Goal: Transaction & Acquisition: Book appointment/travel/reservation

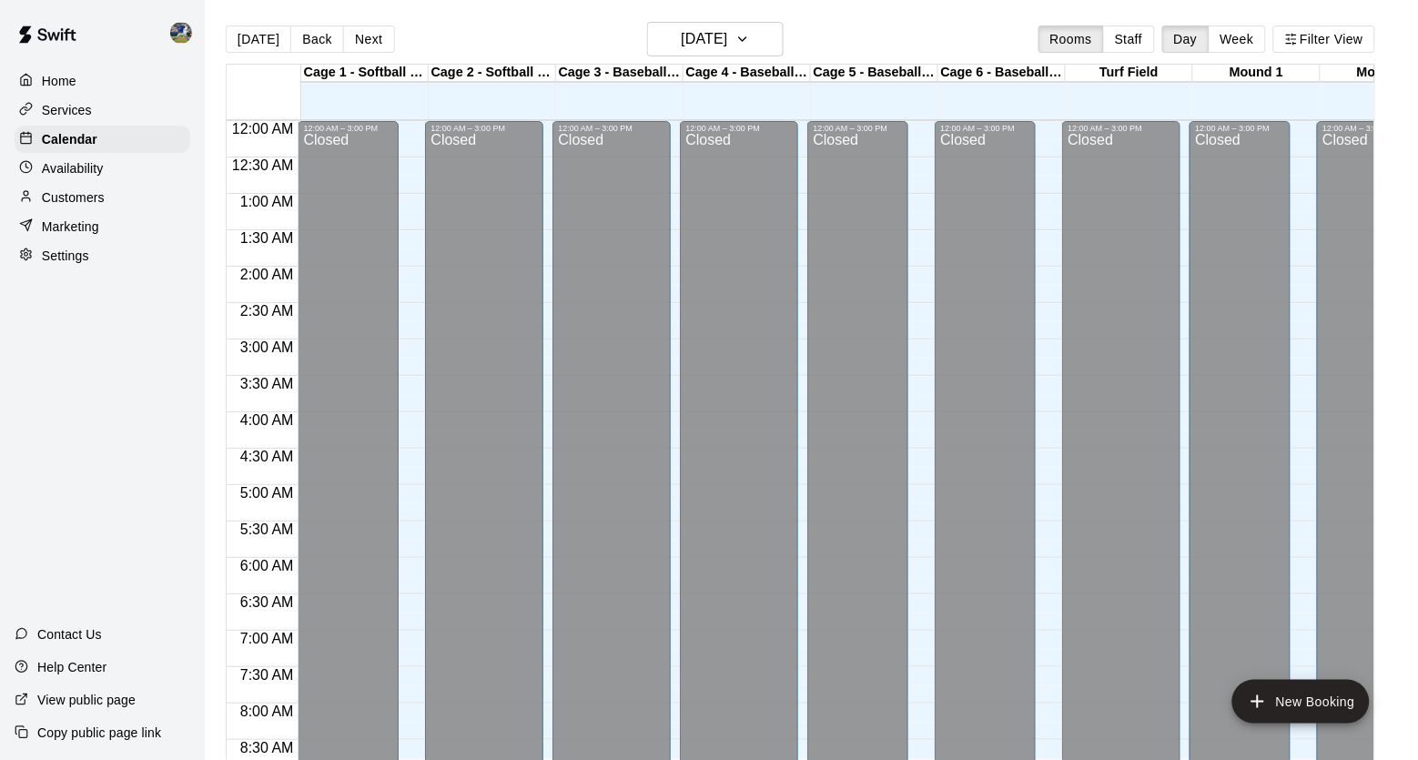
scroll to position [619, 0]
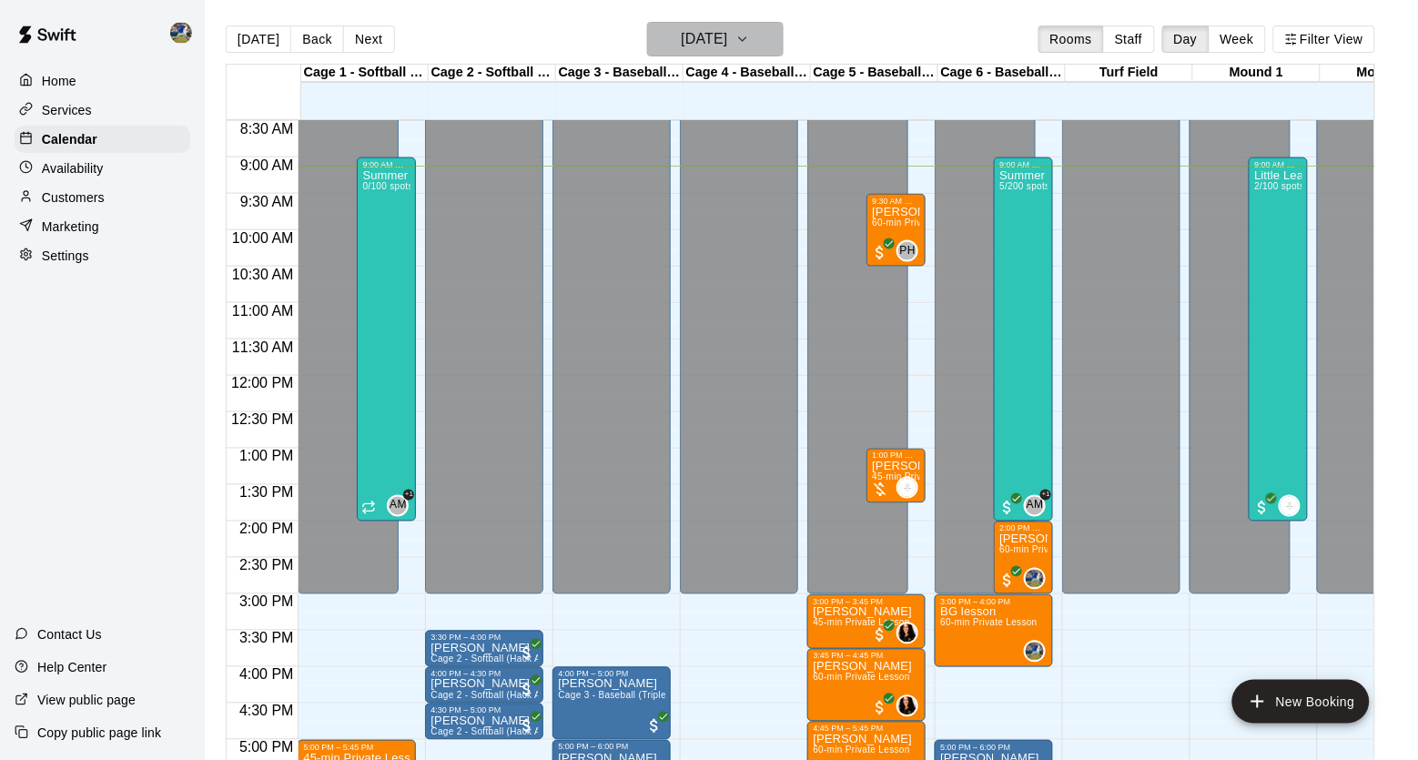
click at [694, 32] on h6 "[DATE]" at bounding box center [705, 38] width 46 height 25
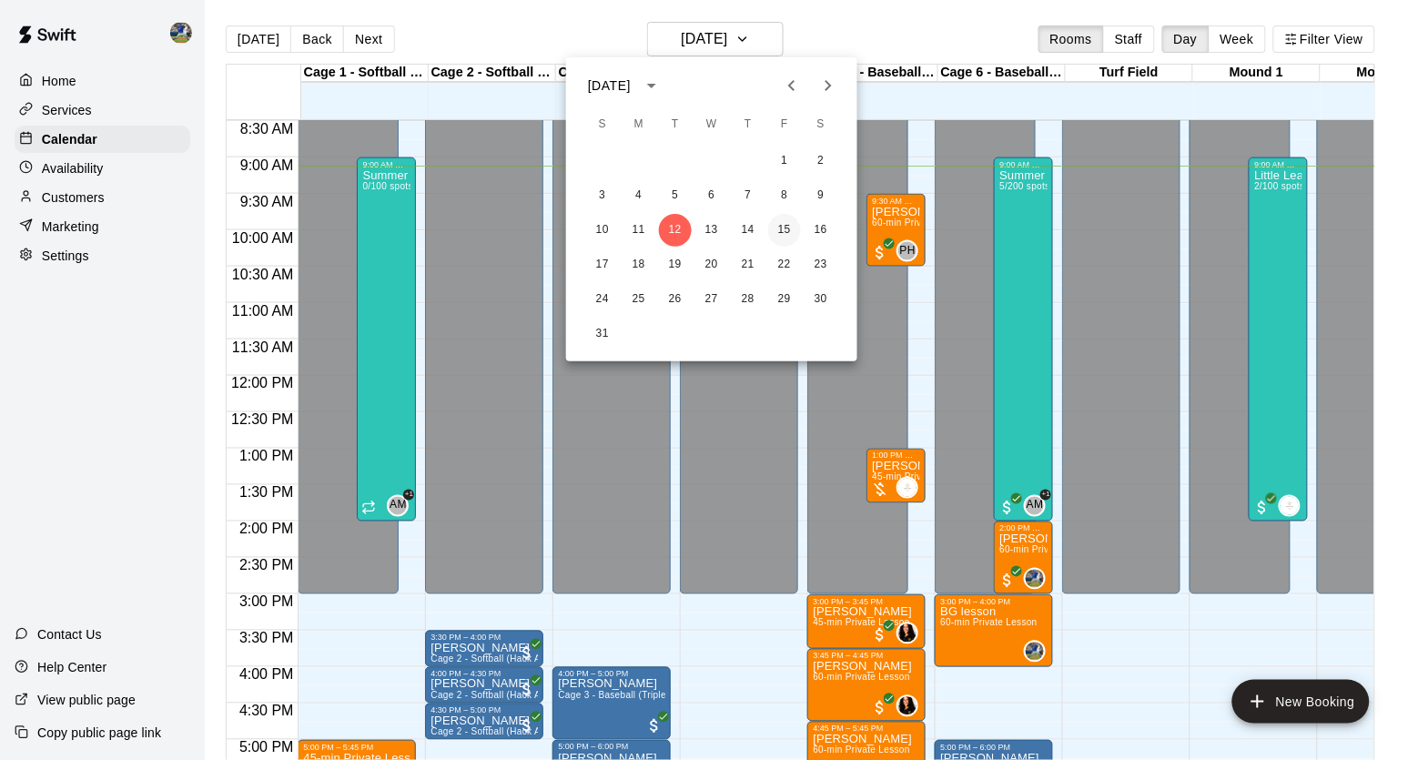
click at [774, 223] on button "15" at bounding box center [784, 230] width 33 height 33
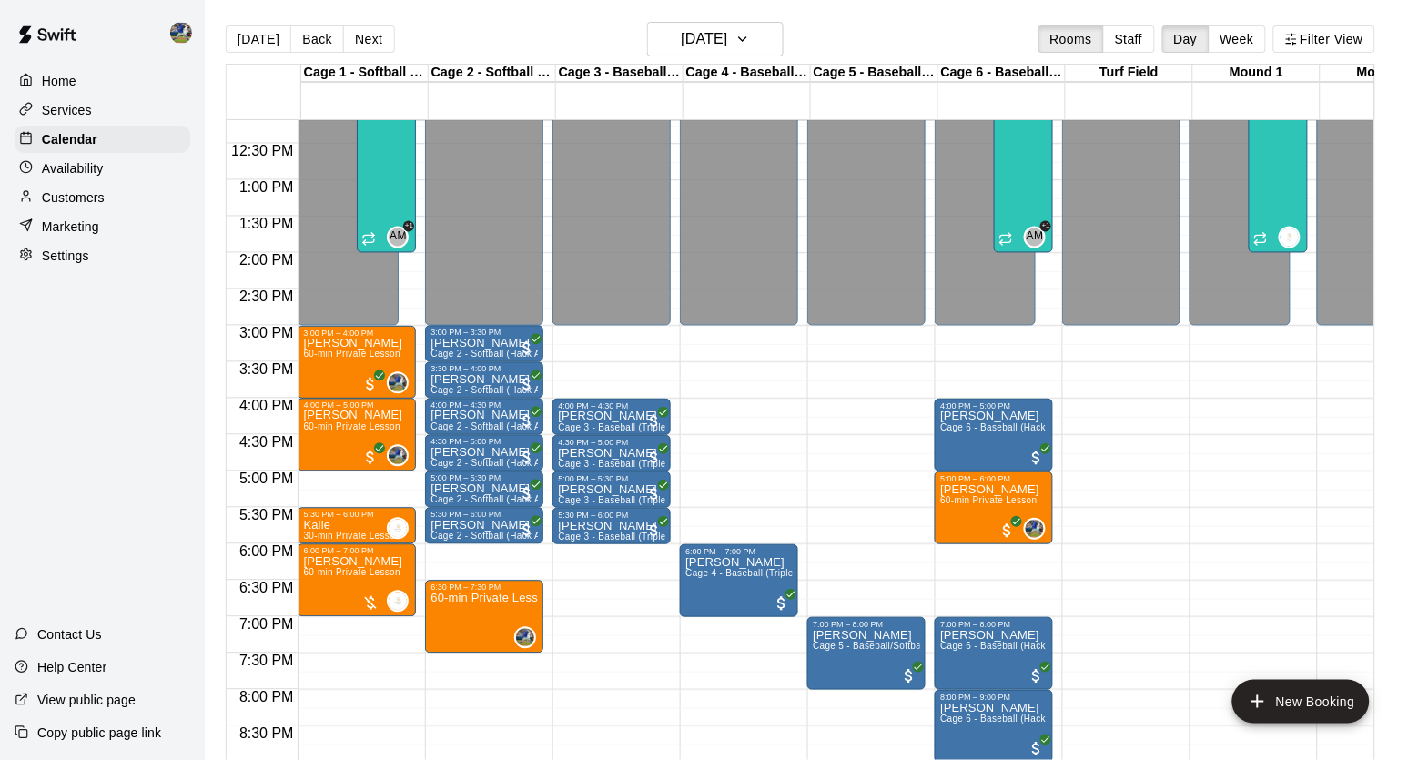
scroll to position [900, 0]
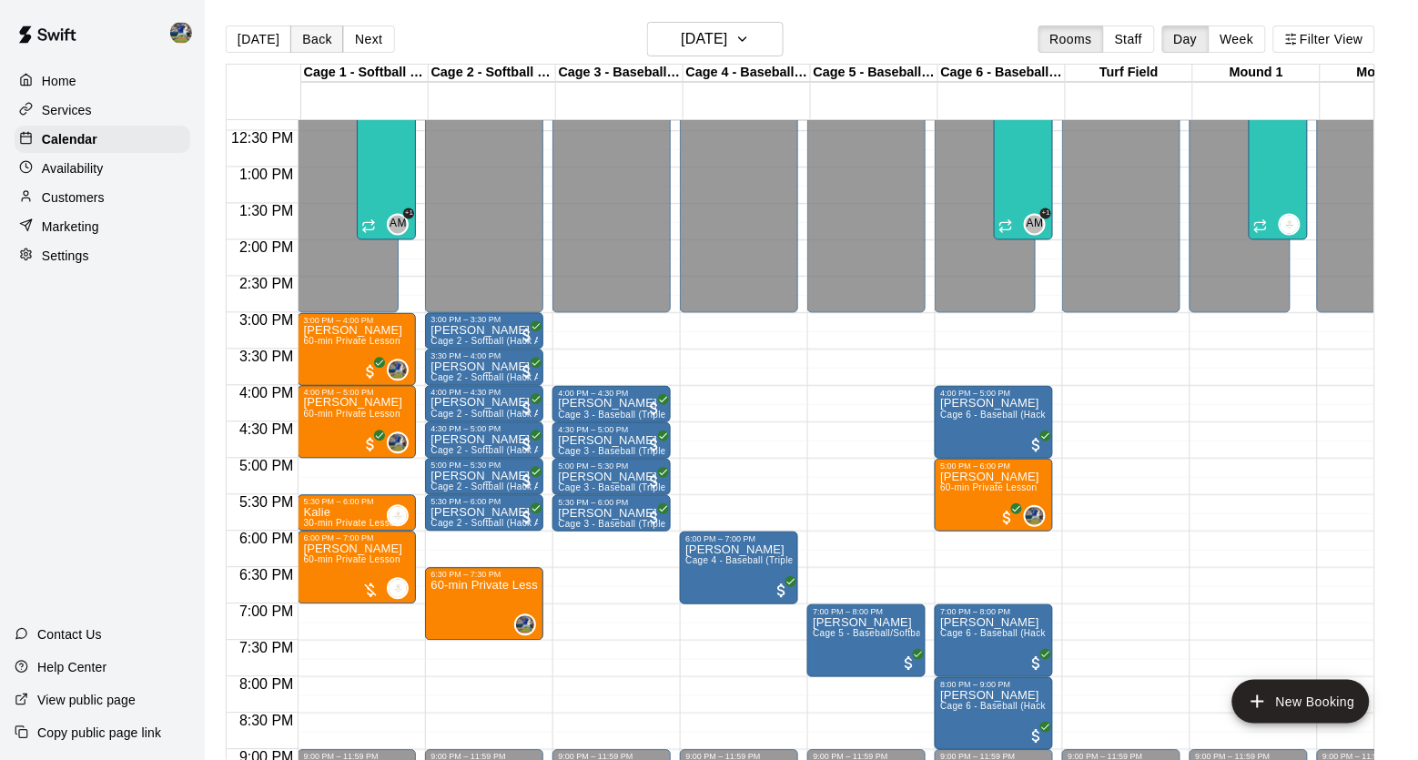
click at [336, 40] on button "Back" at bounding box center [317, 38] width 54 height 27
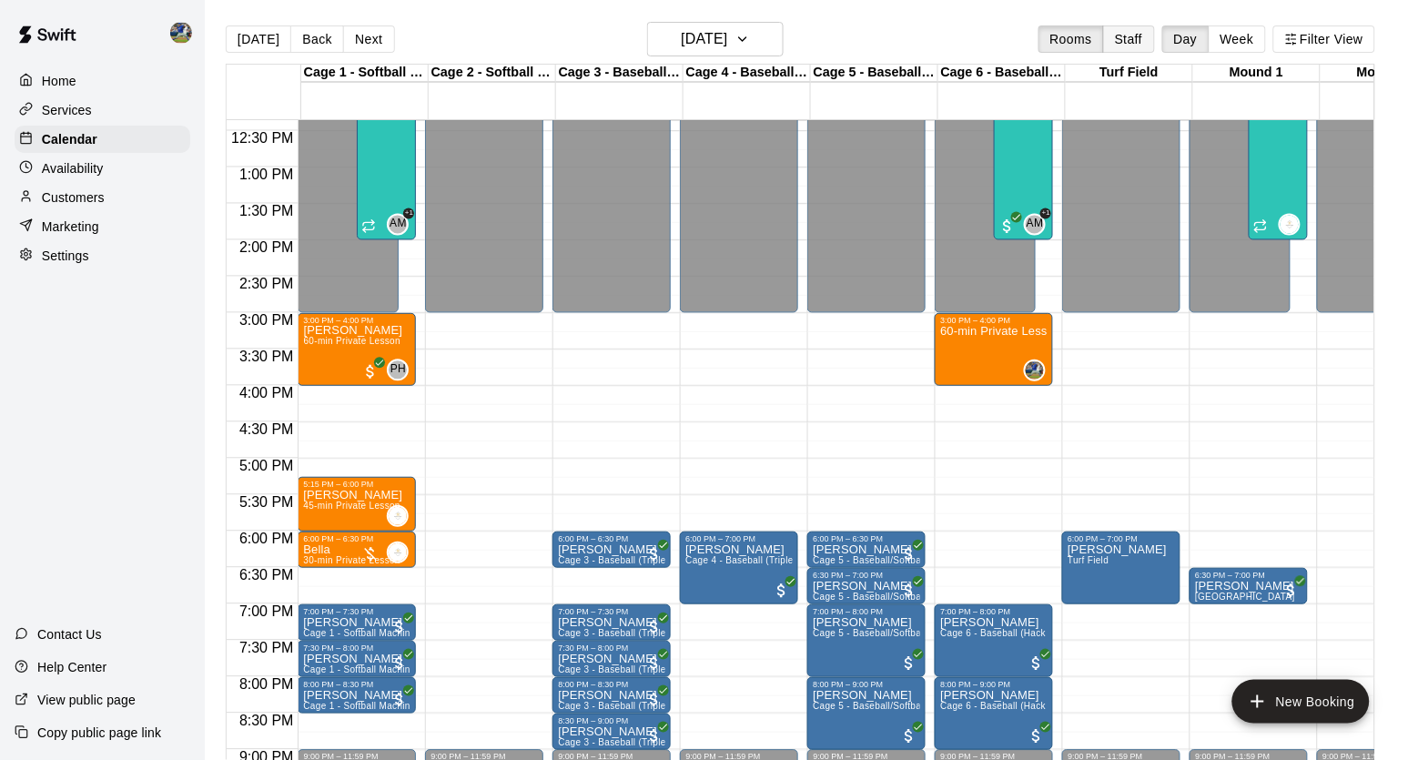
click at [1117, 45] on button "Staff" at bounding box center [1129, 38] width 52 height 27
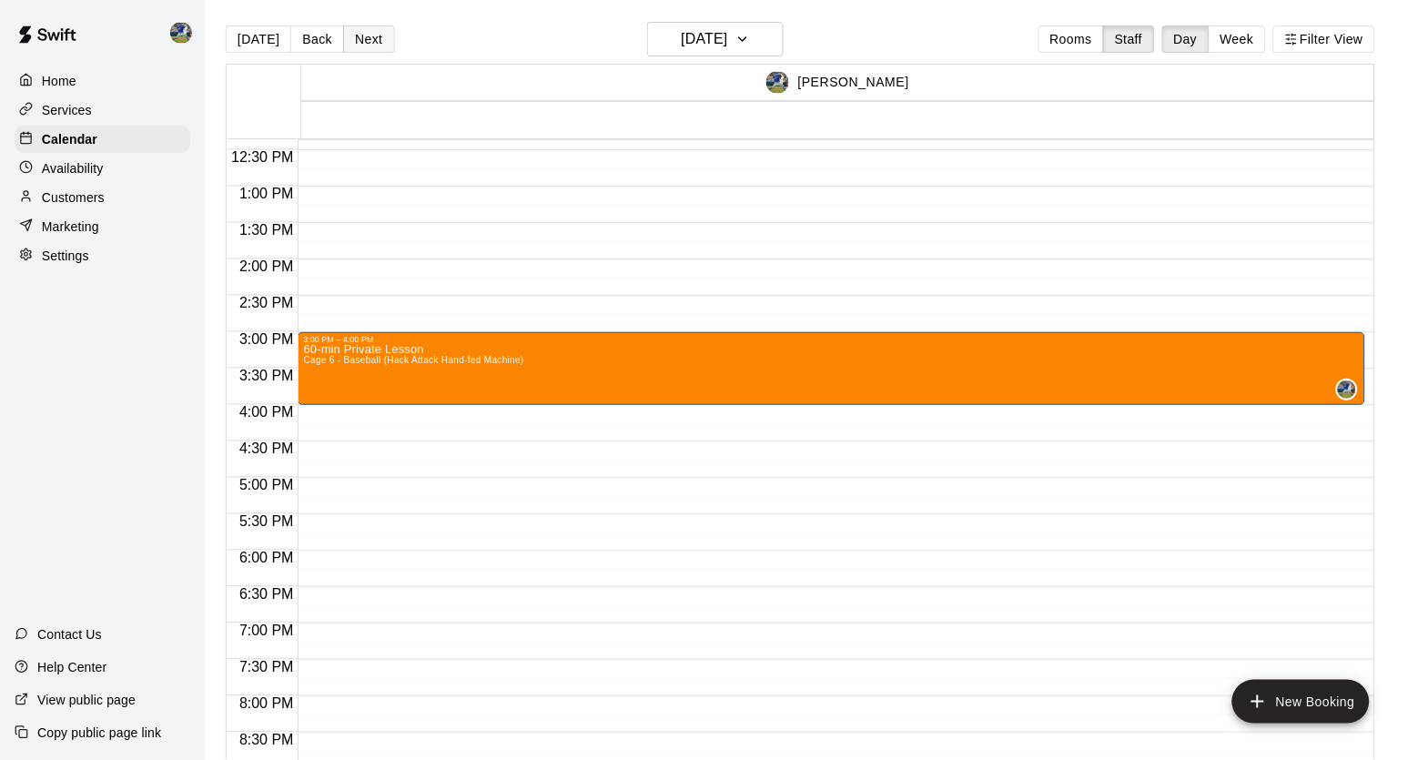
click at [354, 28] on button "Next" at bounding box center [368, 38] width 51 height 27
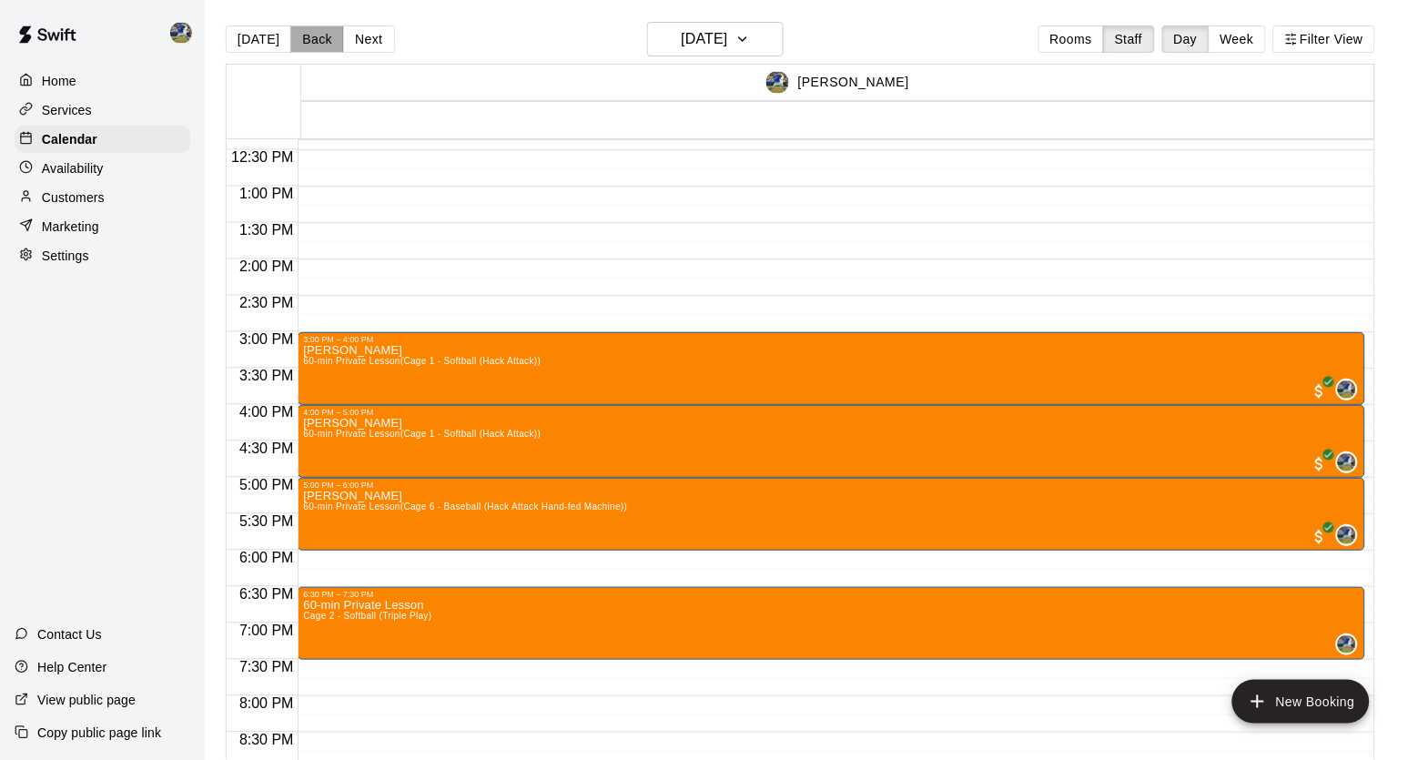
click at [301, 44] on button "Back" at bounding box center [317, 38] width 54 height 27
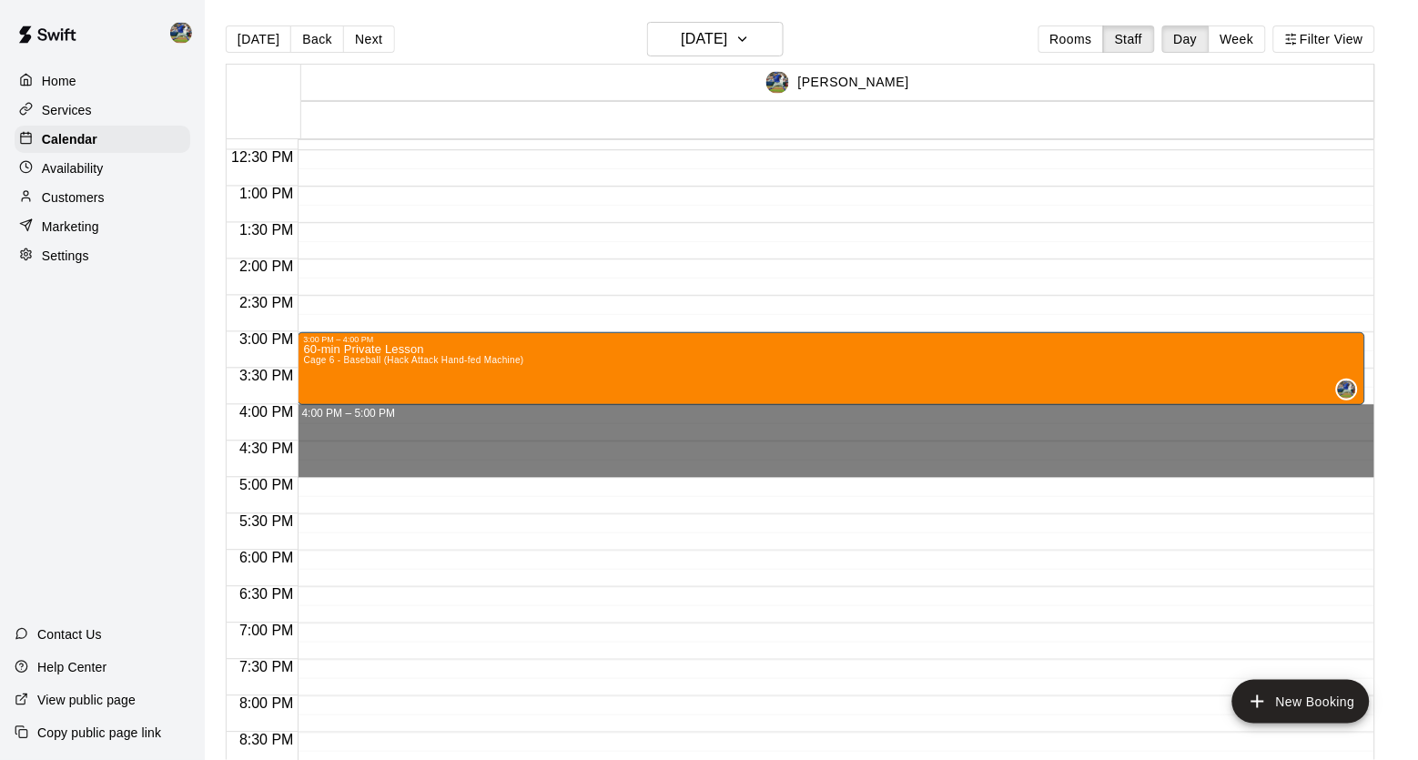
drag, startPoint x: 393, startPoint y: 413, endPoint x: 391, endPoint y: 477, distance: 63.7
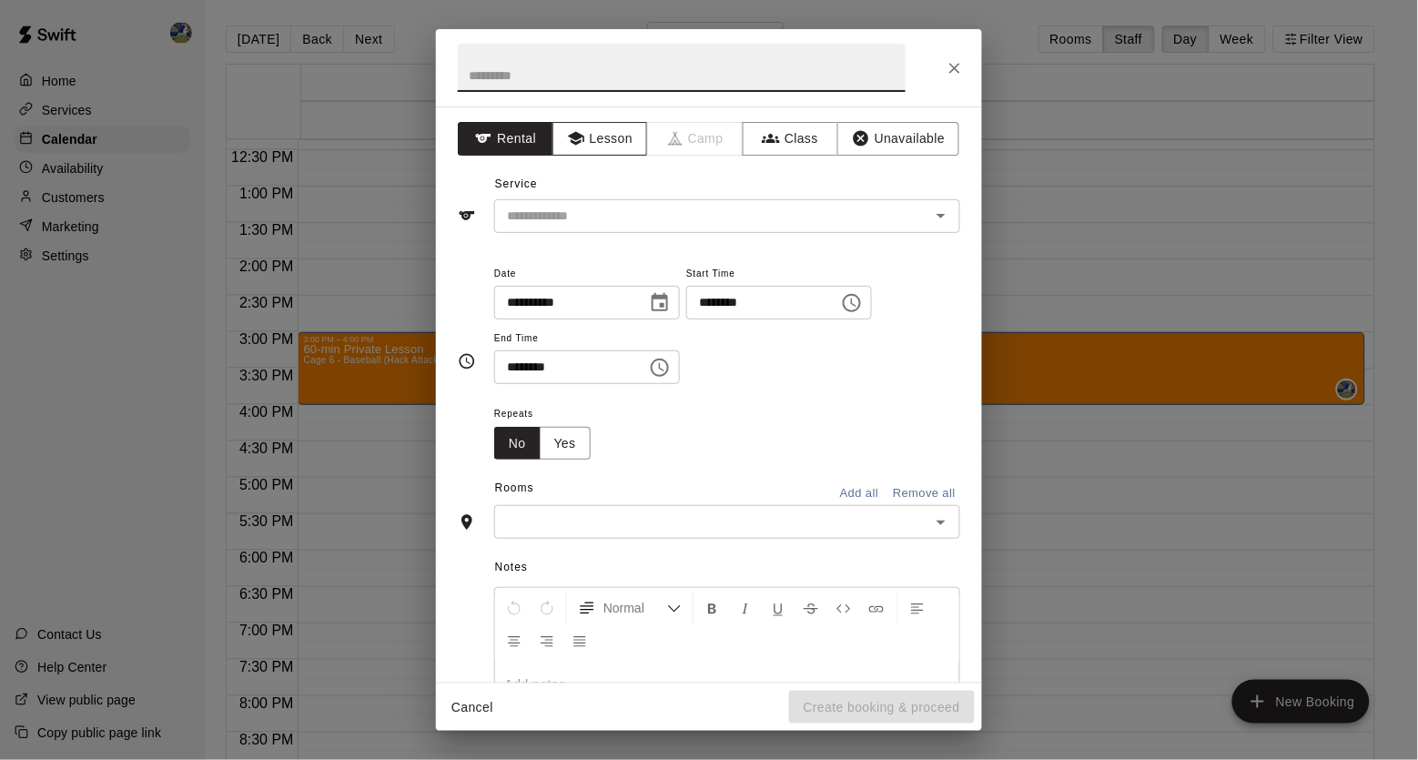
click at [602, 142] on button "Lesson" at bounding box center [600, 139] width 96 height 34
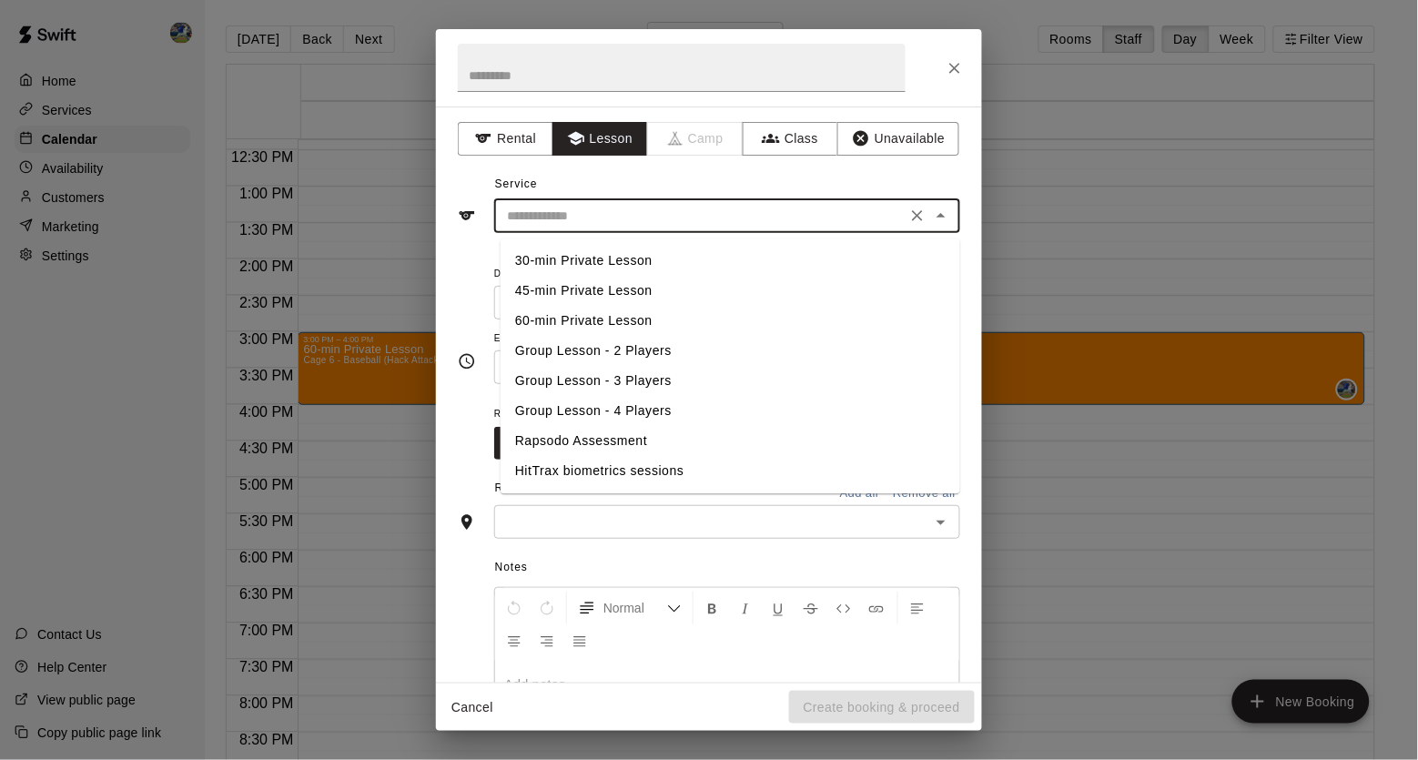
click at [600, 209] on input "text" at bounding box center [700, 216] width 401 height 23
click at [563, 317] on li "60-min Private Lesson" at bounding box center [731, 322] width 460 height 30
type input "**********"
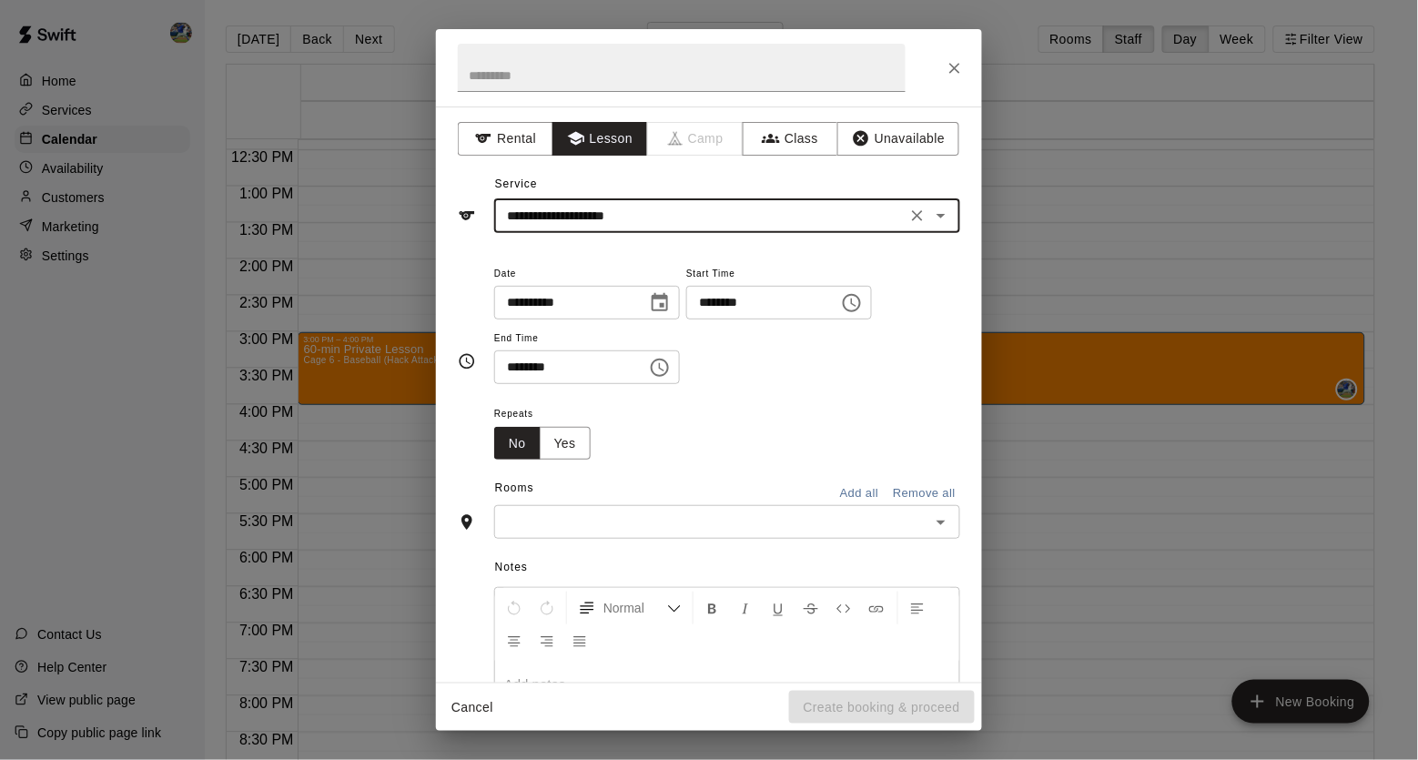
click at [792, 518] on div "​" at bounding box center [727, 522] width 466 height 34
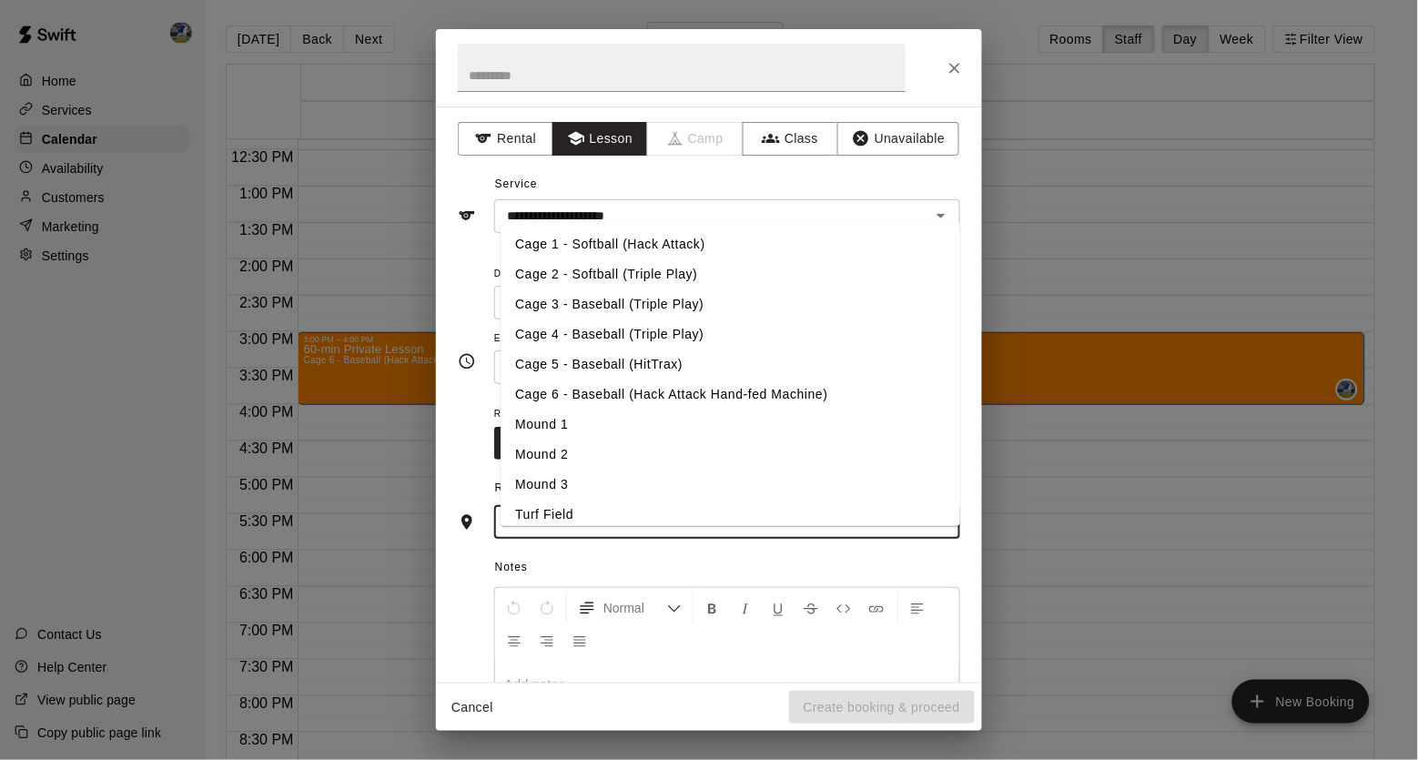
click at [633, 457] on li "Mound 2" at bounding box center [731, 455] width 460 height 30
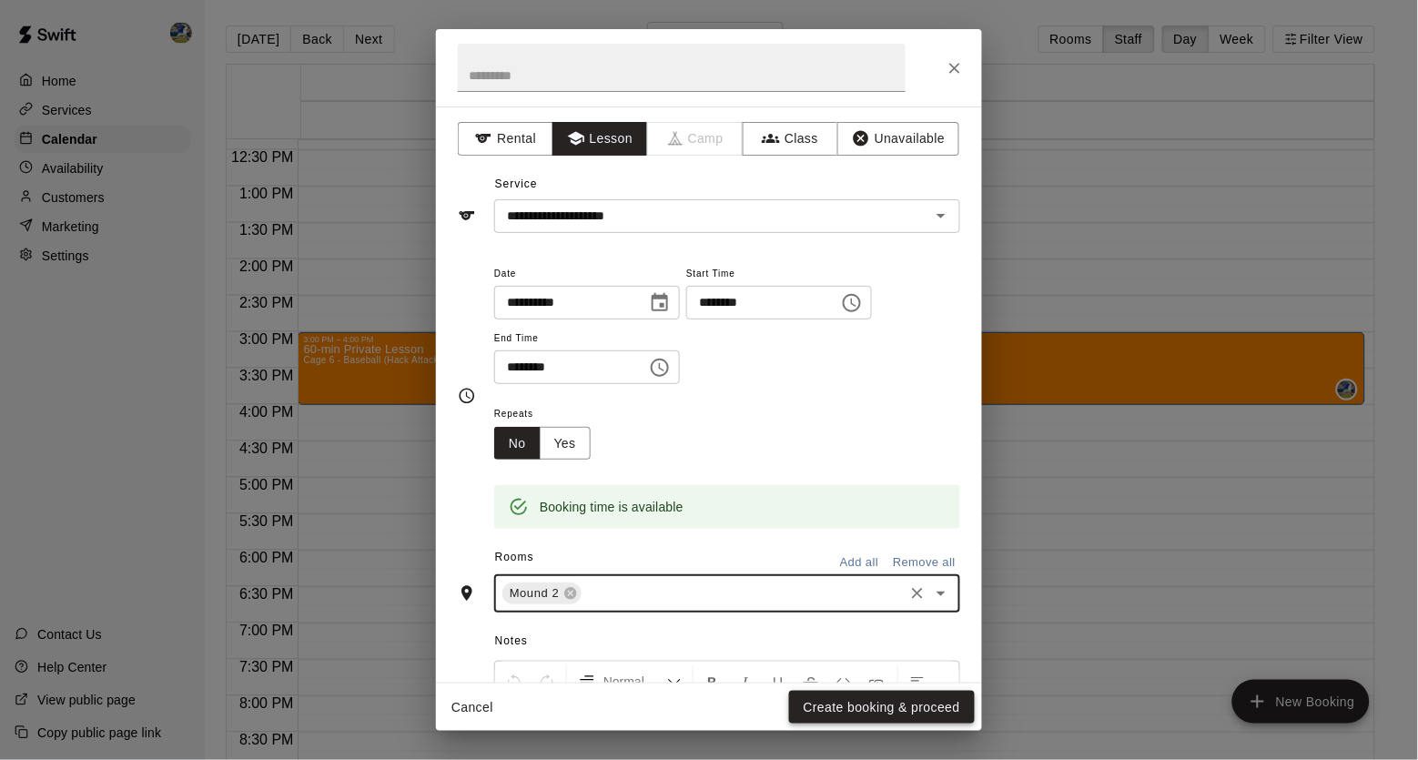
click at [848, 705] on button "Create booking & proceed" at bounding box center [882, 708] width 186 height 34
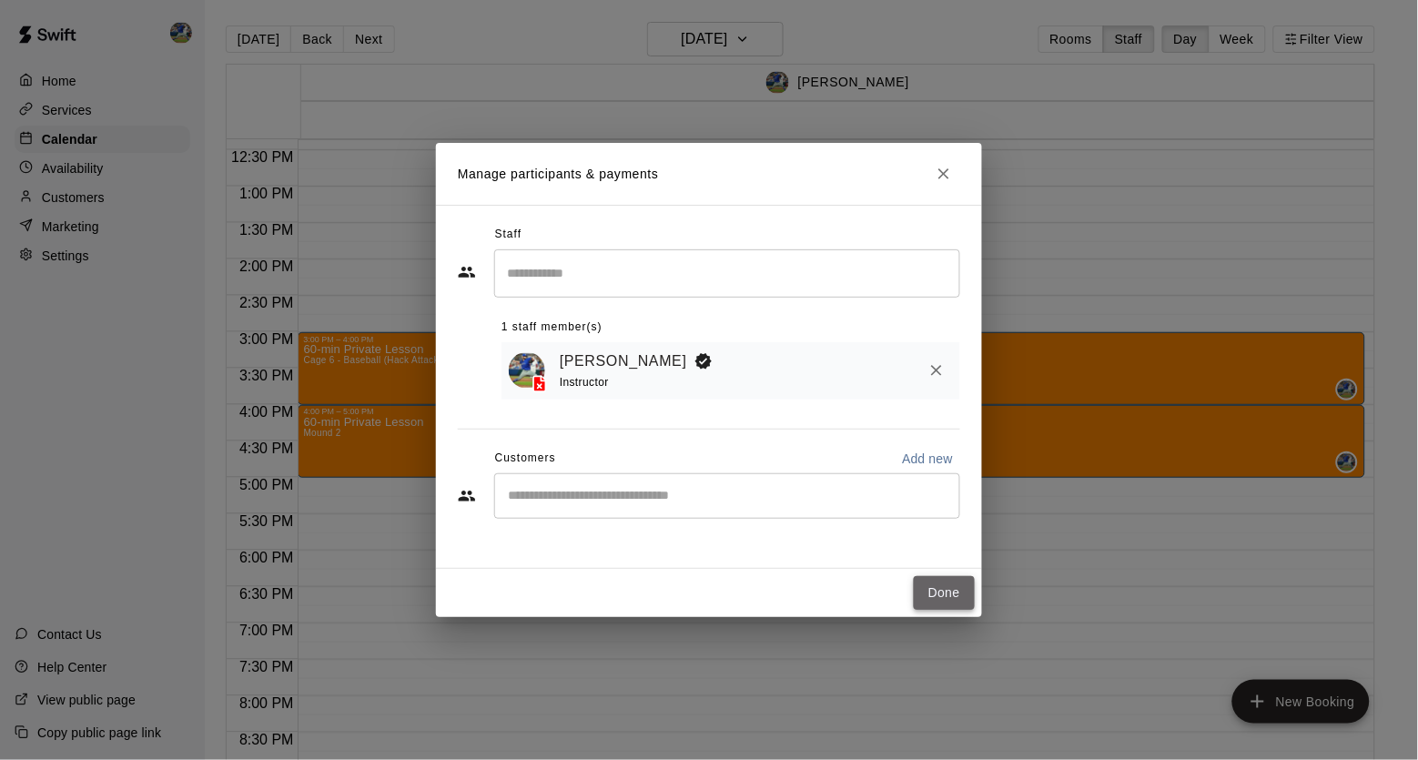
click at [930, 591] on button "Done" at bounding box center [944, 593] width 61 height 34
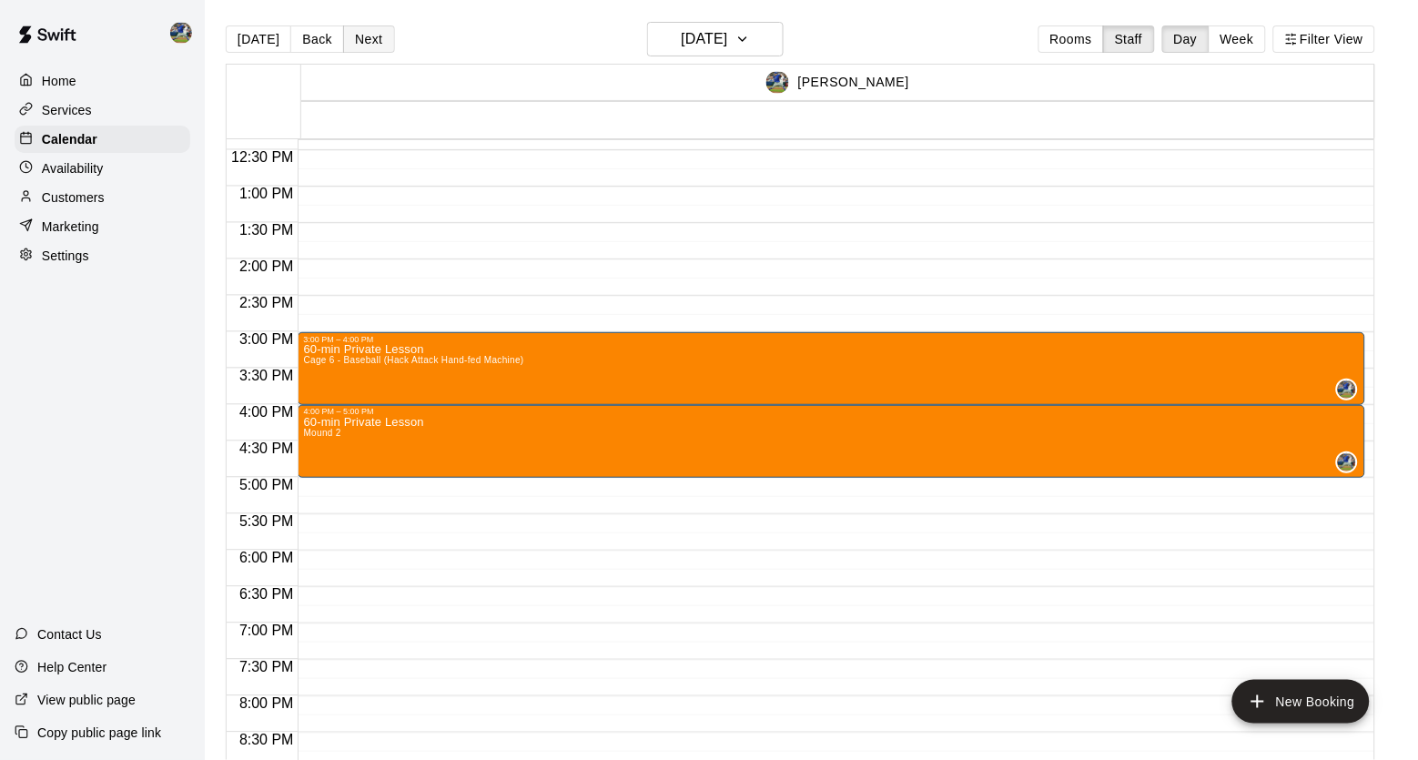
click at [379, 35] on button "Next" at bounding box center [368, 38] width 51 height 27
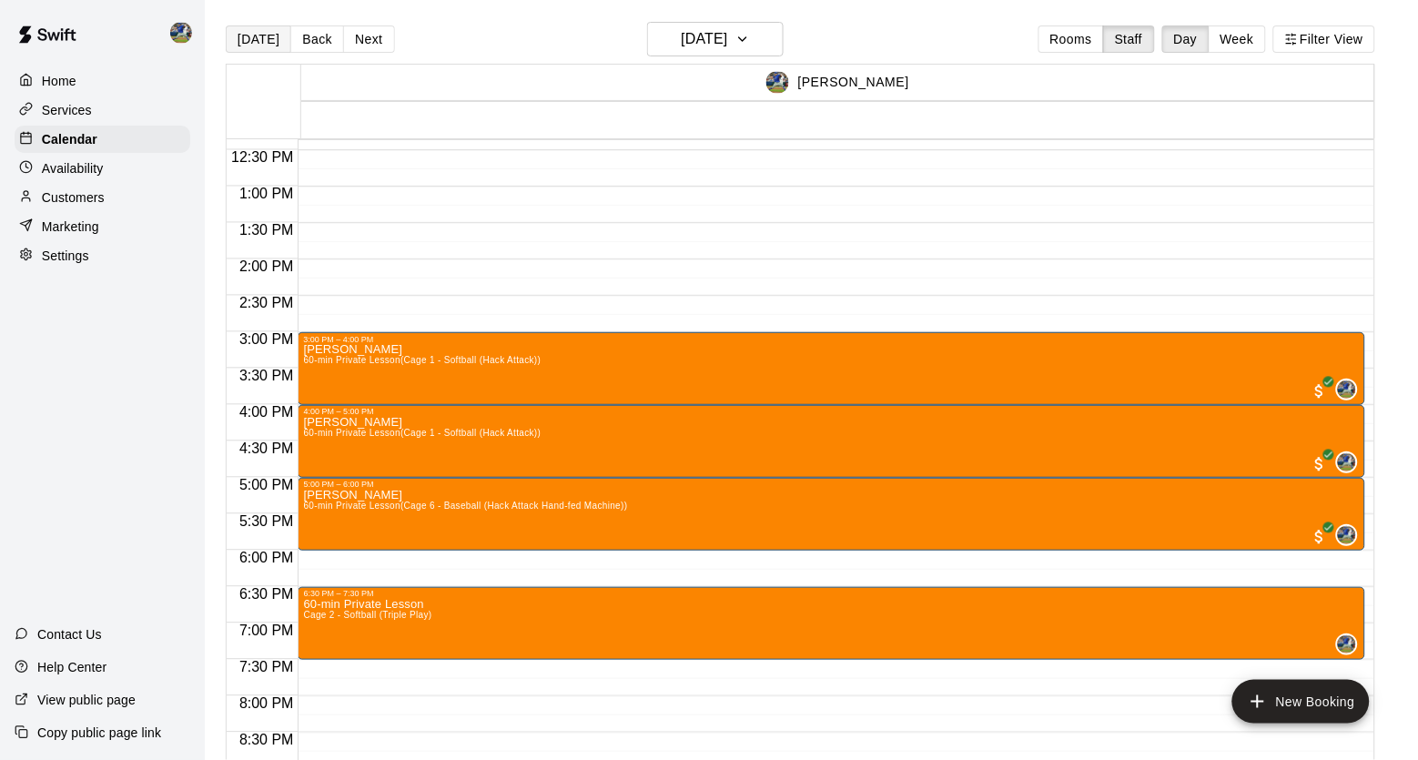
click at [263, 37] on button "[DATE]" at bounding box center [259, 38] width 66 height 27
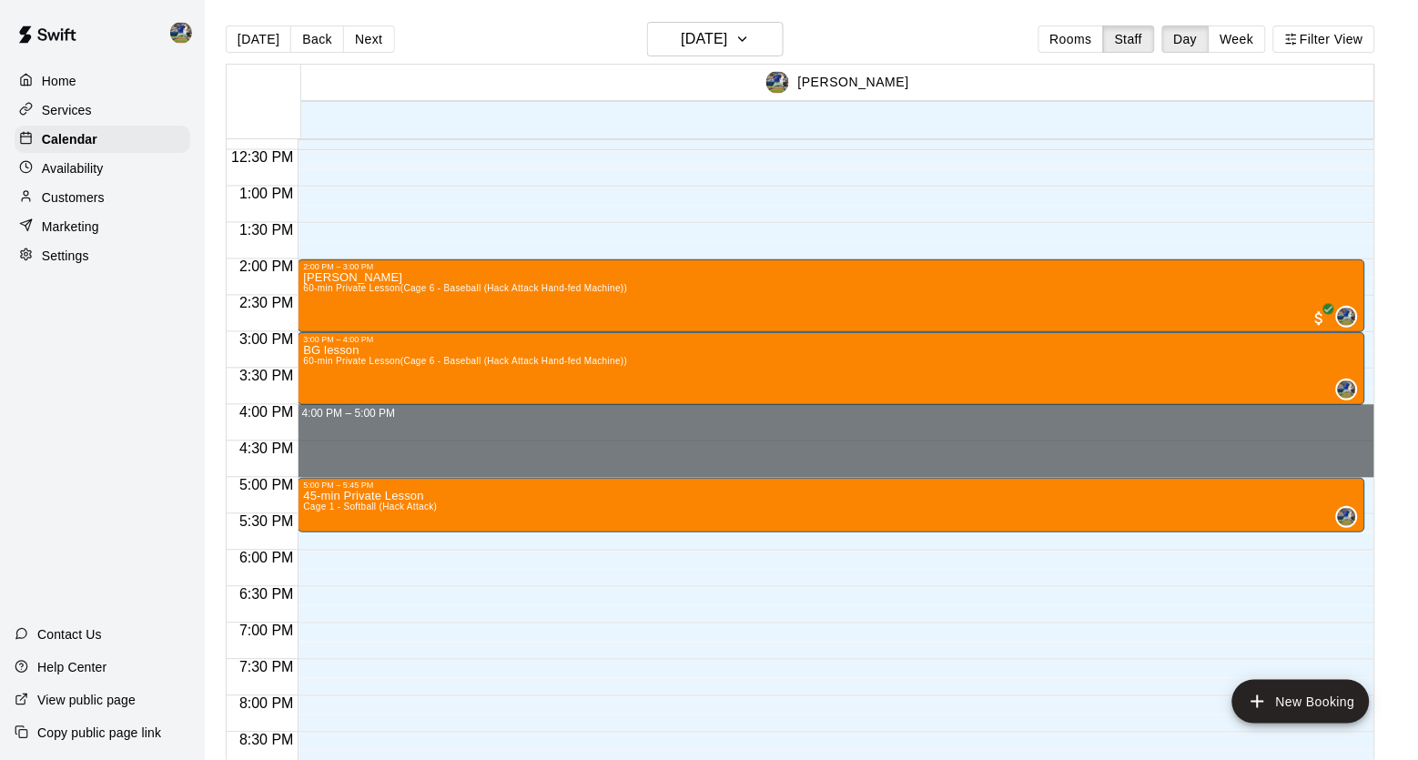
drag, startPoint x: 542, startPoint y: 413, endPoint x: 536, endPoint y: 476, distance: 63.1
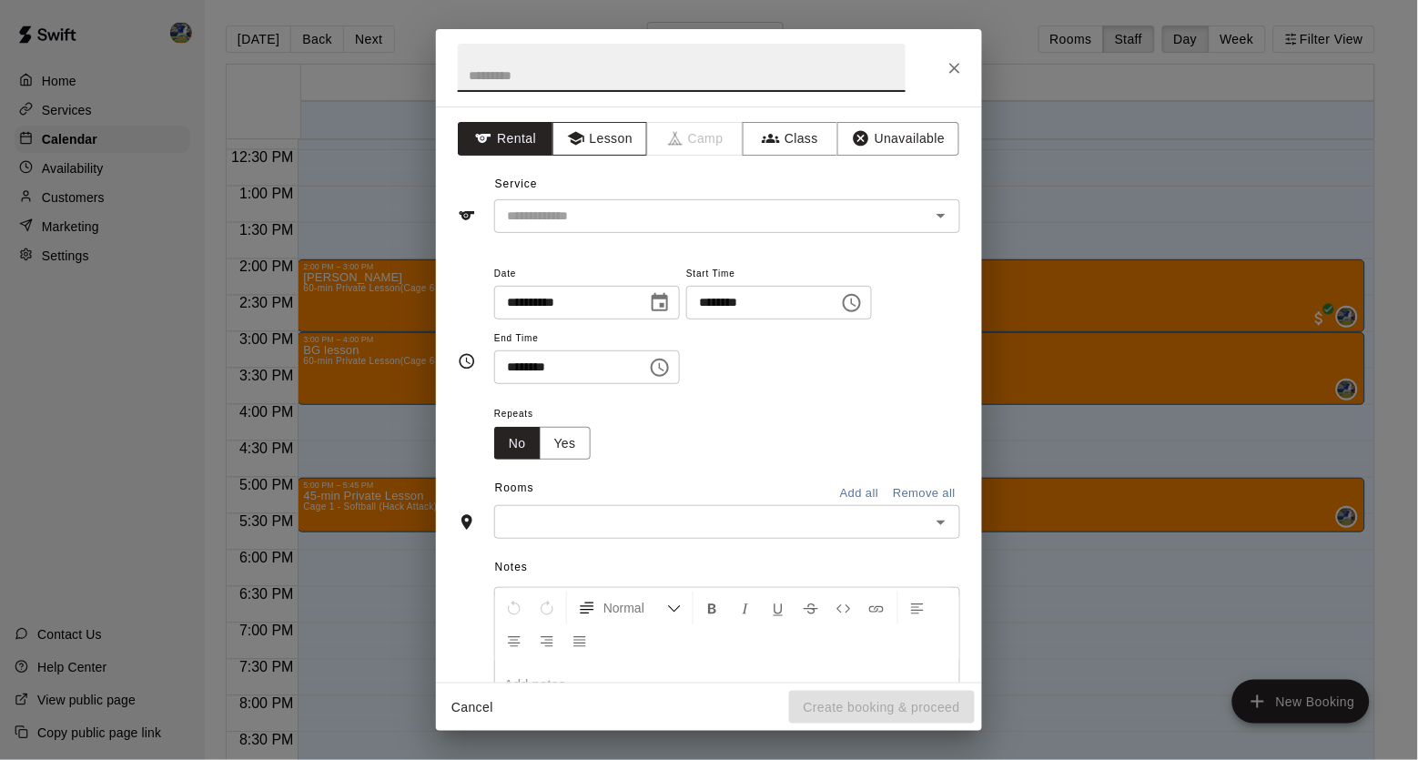
click at [604, 123] on button "Lesson" at bounding box center [600, 139] width 96 height 34
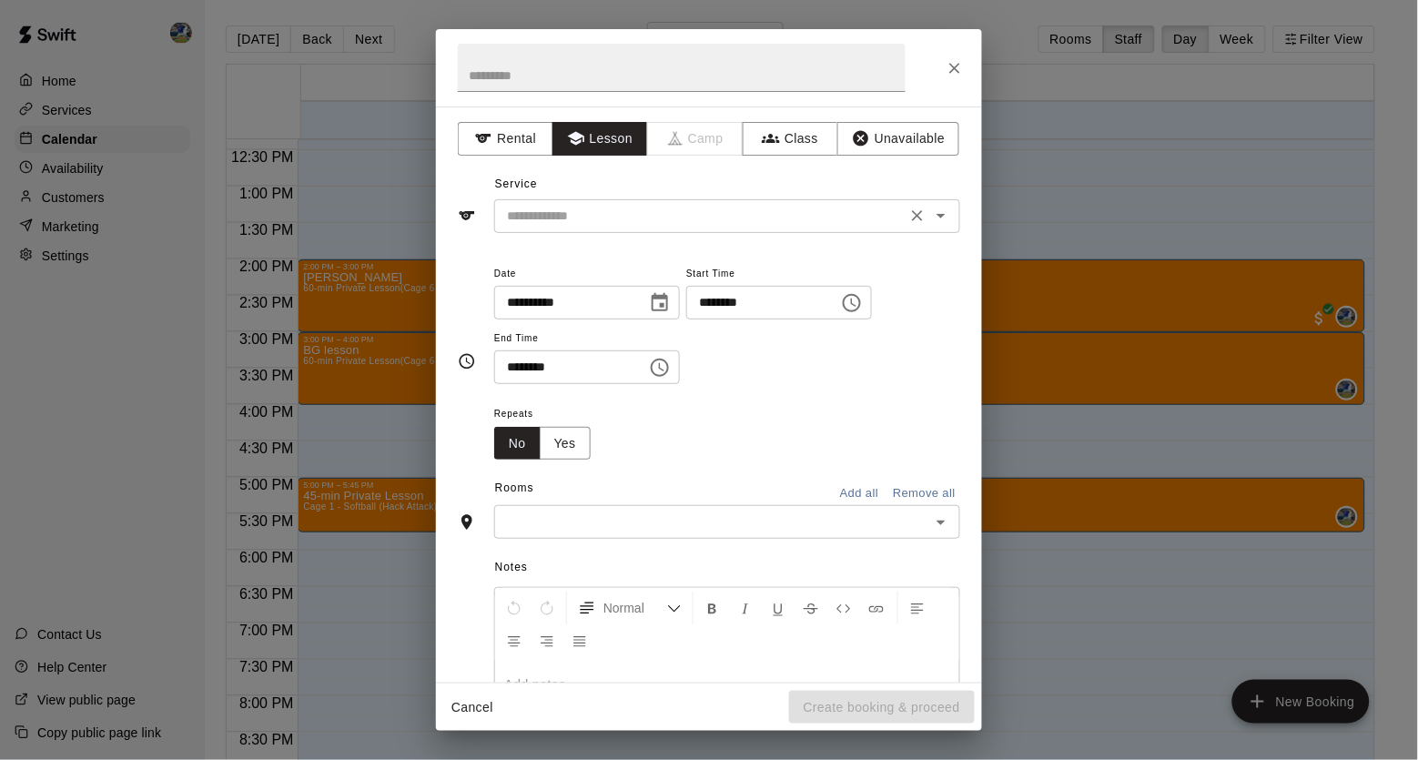
click at [611, 215] on input "text" at bounding box center [700, 216] width 401 height 23
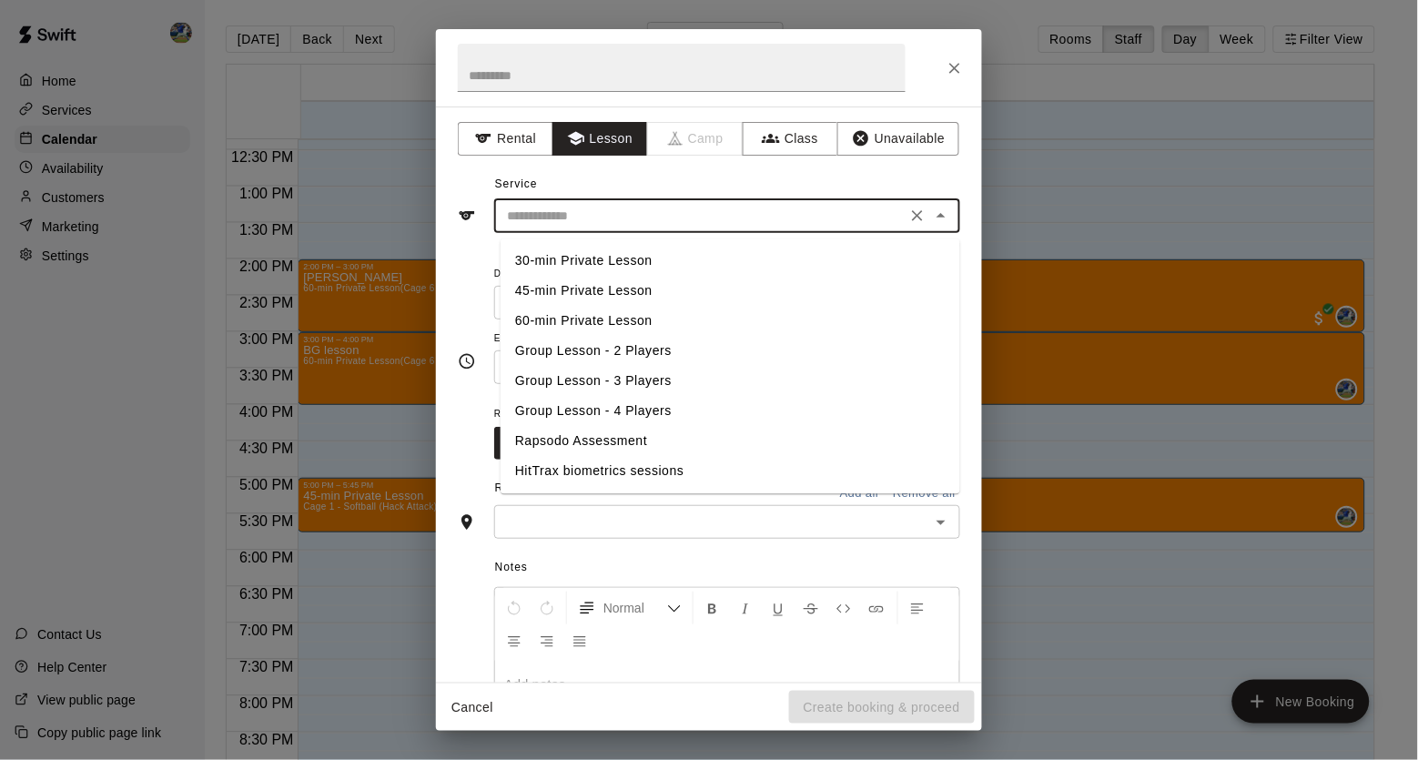
click at [586, 319] on li "60-min Private Lesson" at bounding box center [731, 322] width 460 height 30
type input "**********"
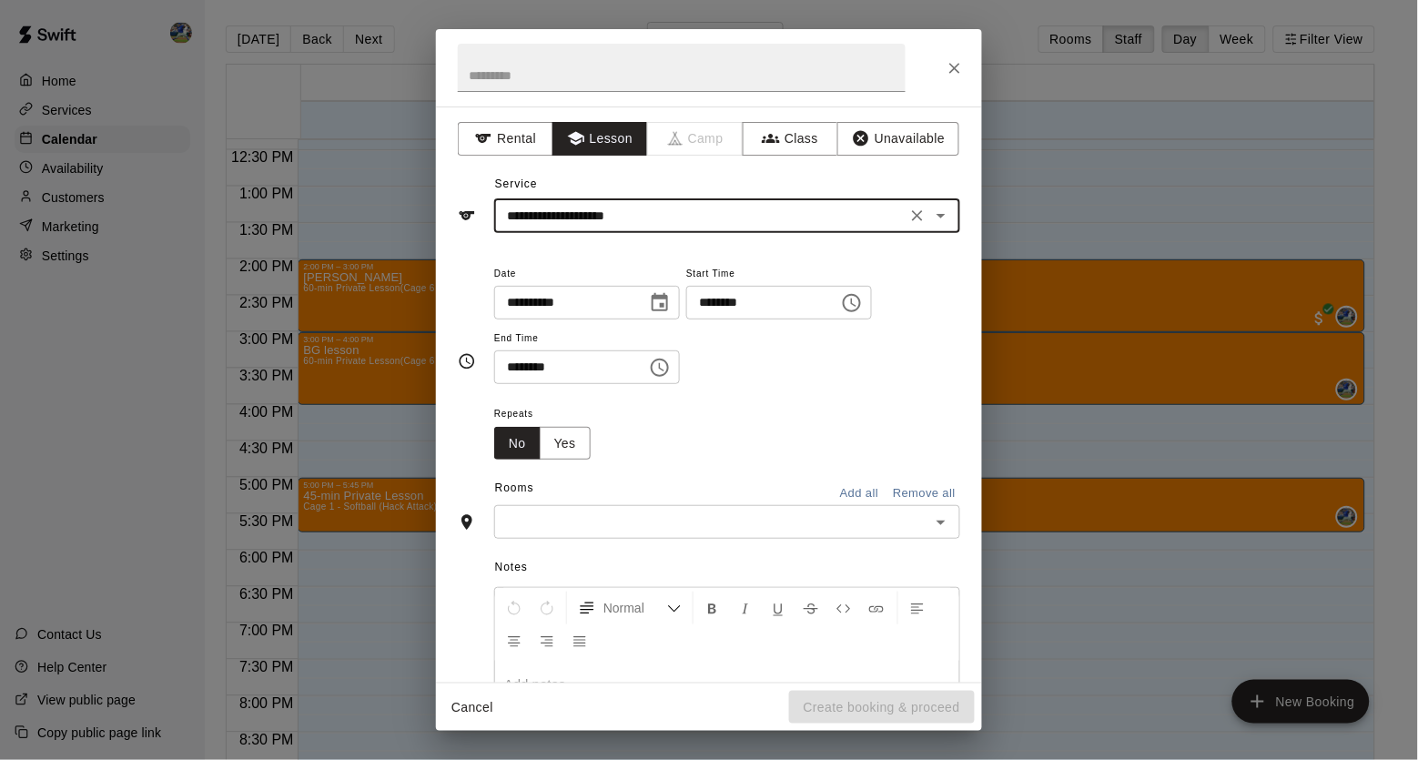
click at [608, 512] on div "​" at bounding box center [727, 522] width 466 height 34
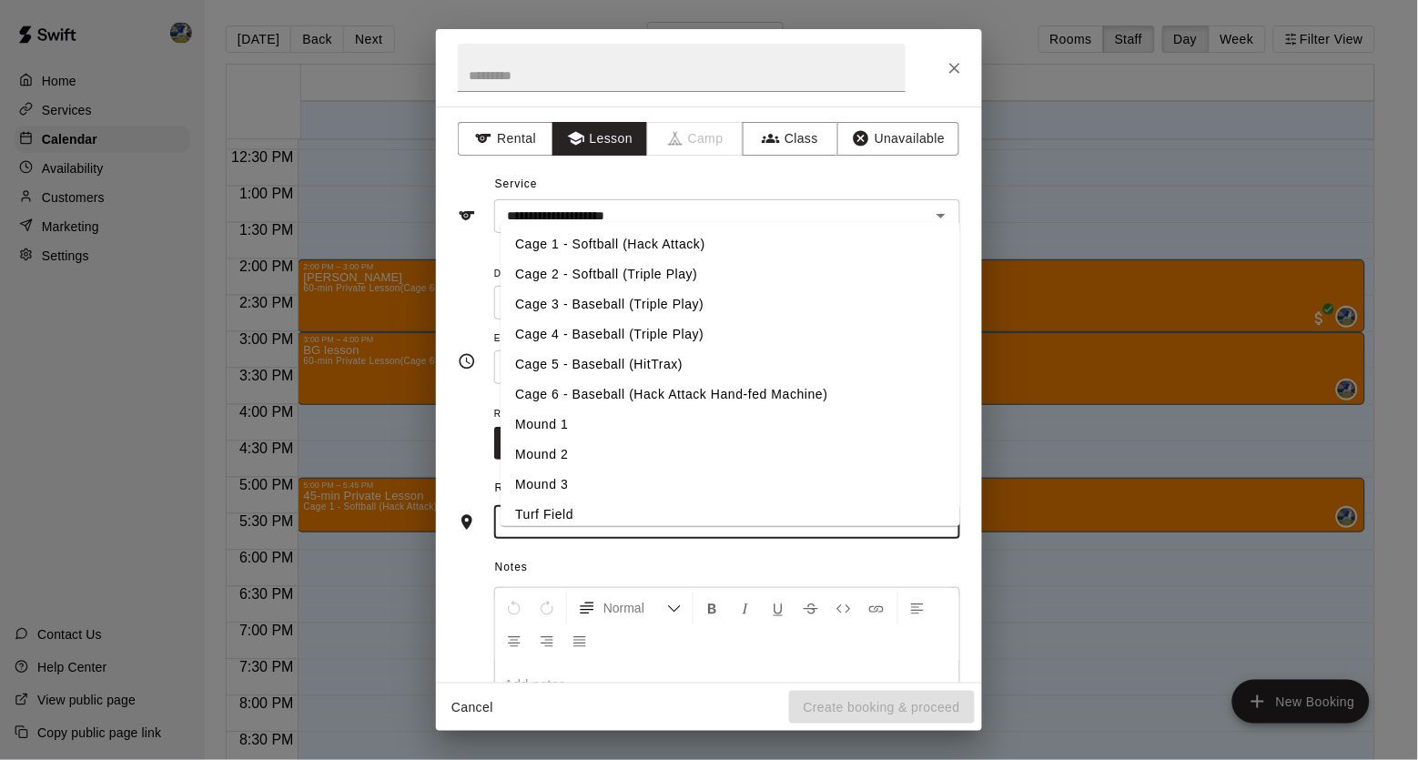
click at [652, 403] on li "Cage 6 - Baseball (Hack Attack Hand-fed Machine)" at bounding box center [731, 394] width 460 height 30
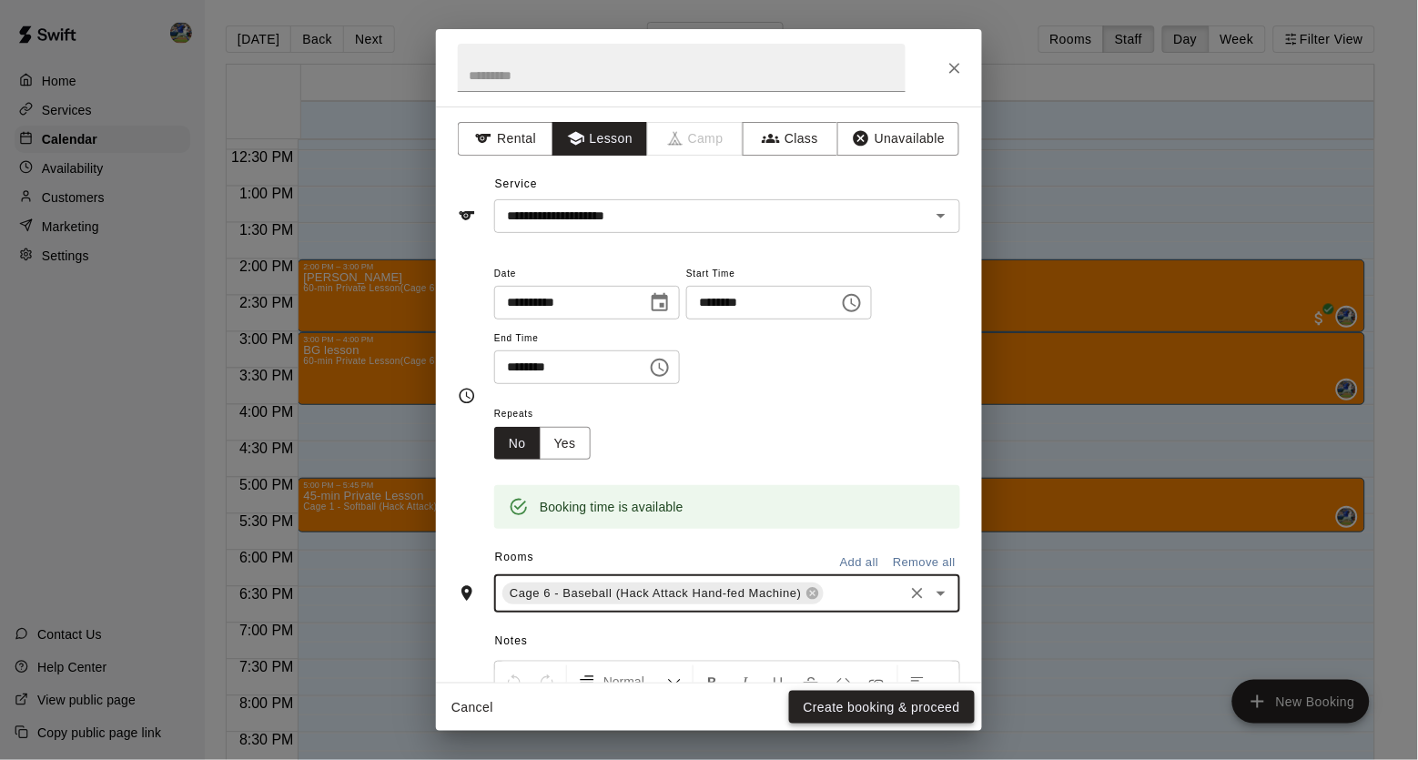
click at [866, 702] on button "Create booking & proceed" at bounding box center [882, 708] width 186 height 34
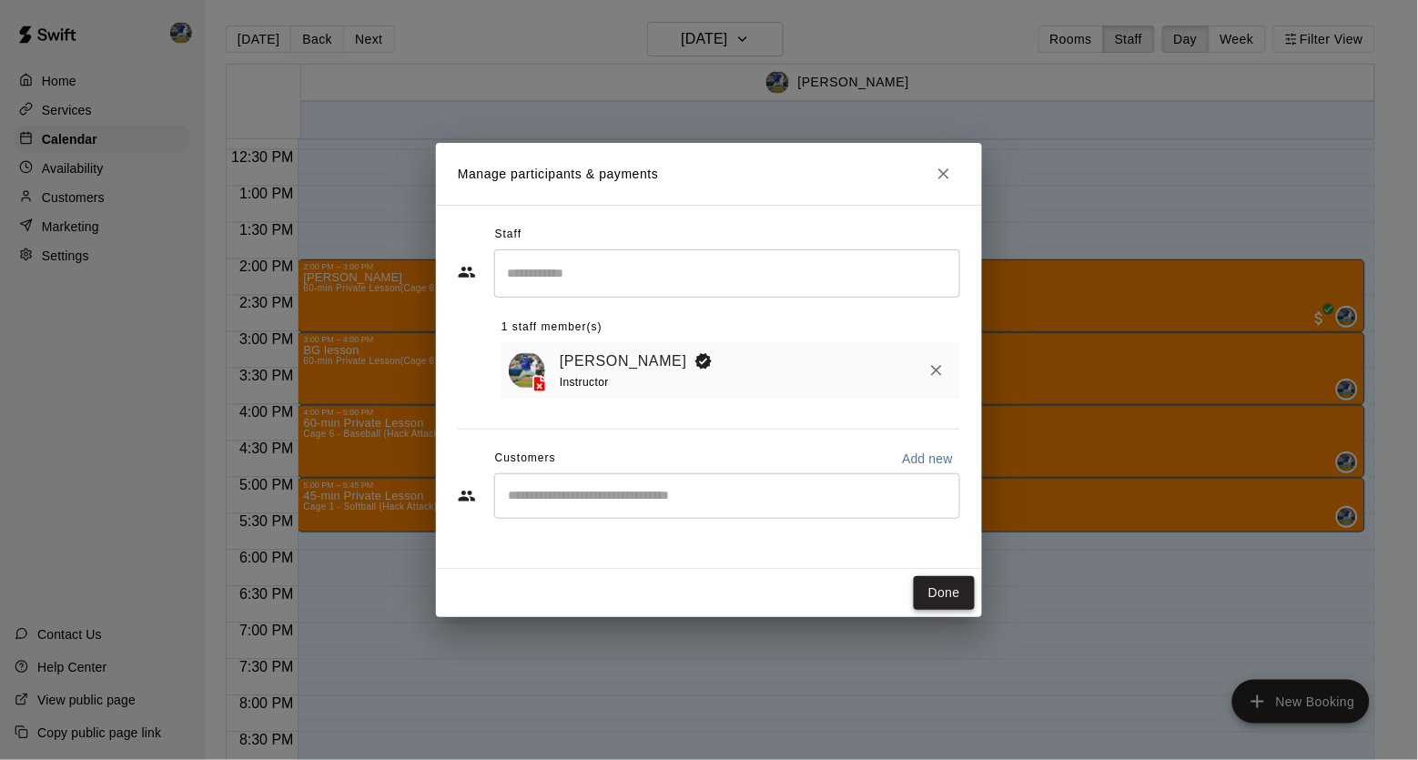
click at [929, 587] on button "Done" at bounding box center [944, 593] width 61 height 34
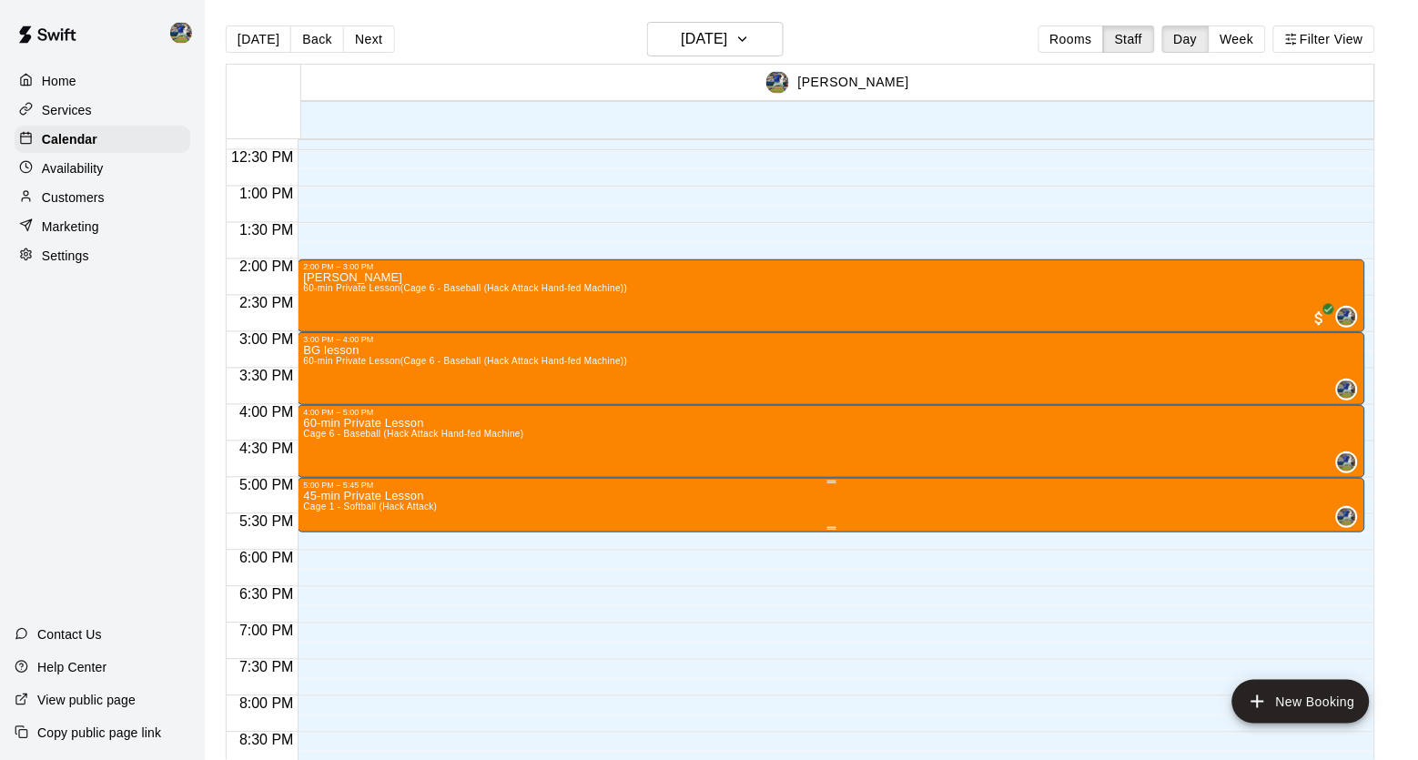
click at [317, 597] on icon "delete" at bounding box center [324, 598] width 22 height 22
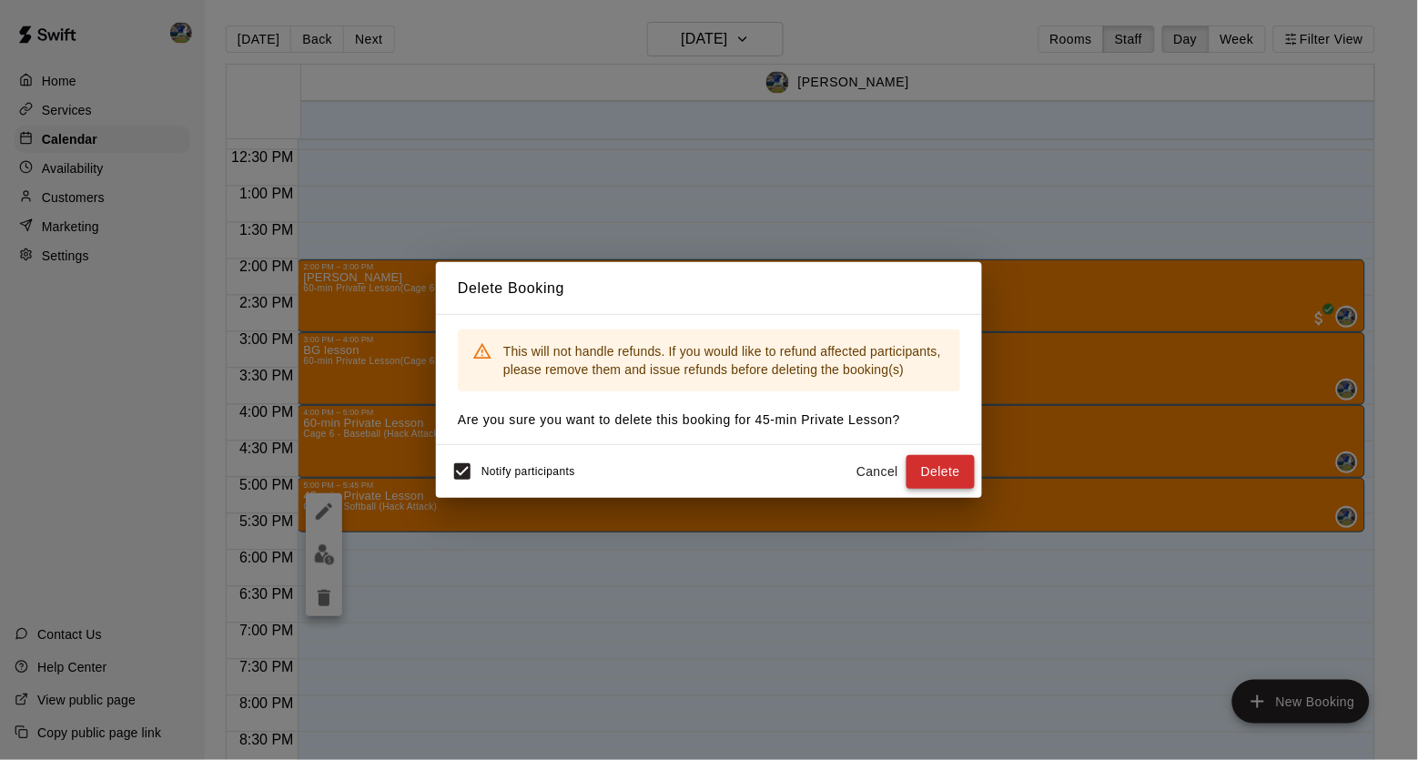
click at [918, 476] on button "Delete" at bounding box center [940, 472] width 68 height 34
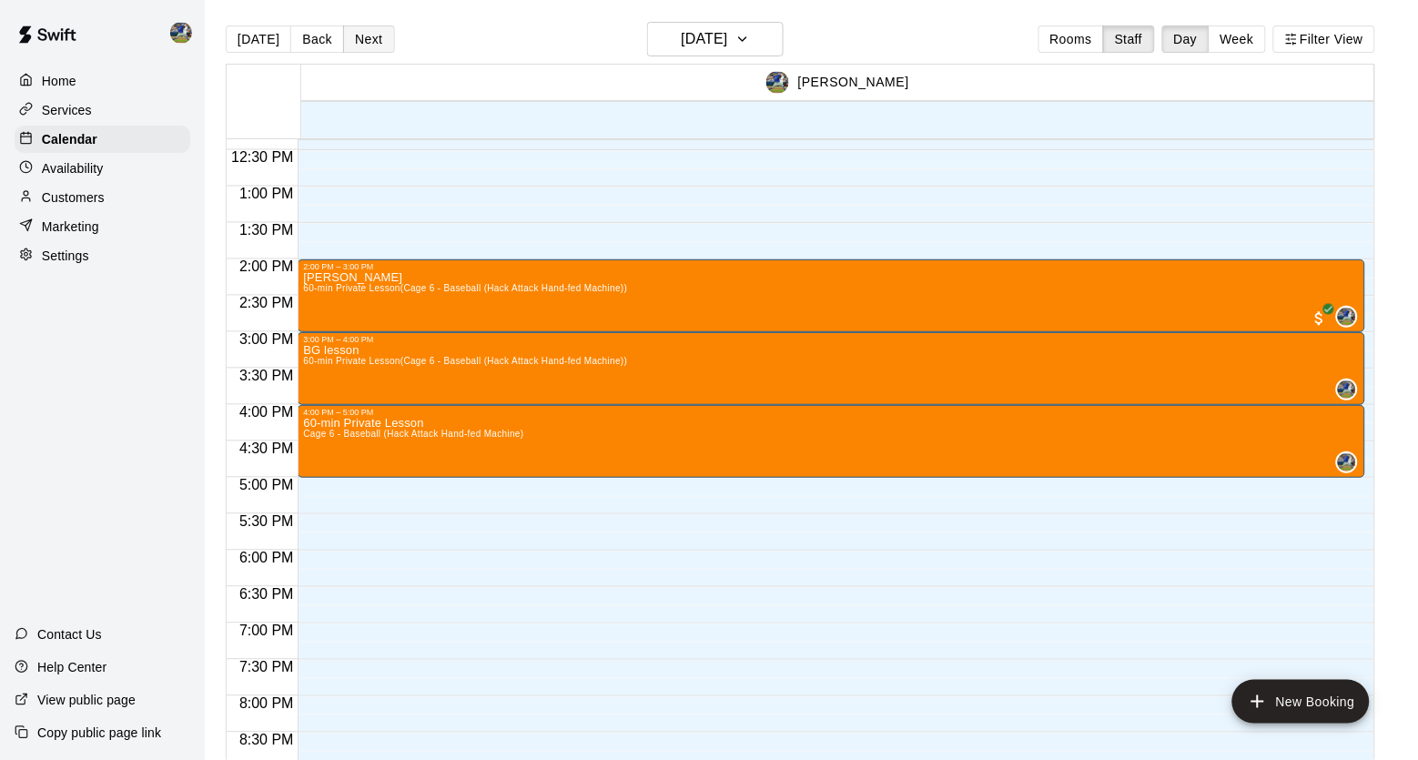
click at [353, 28] on button "Next" at bounding box center [368, 38] width 51 height 27
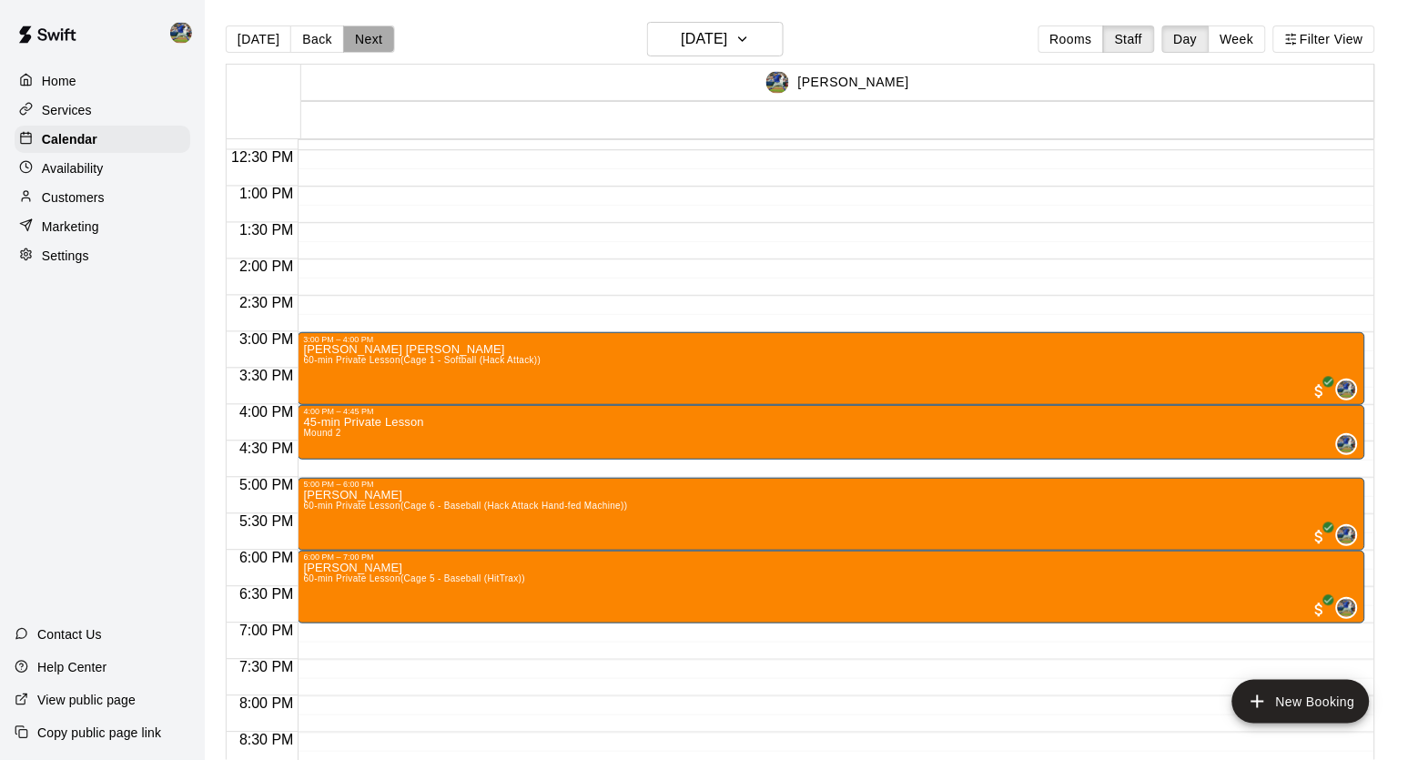
click at [361, 32] on button "Next" at bounding box center [368, 38] width 51 height 27
